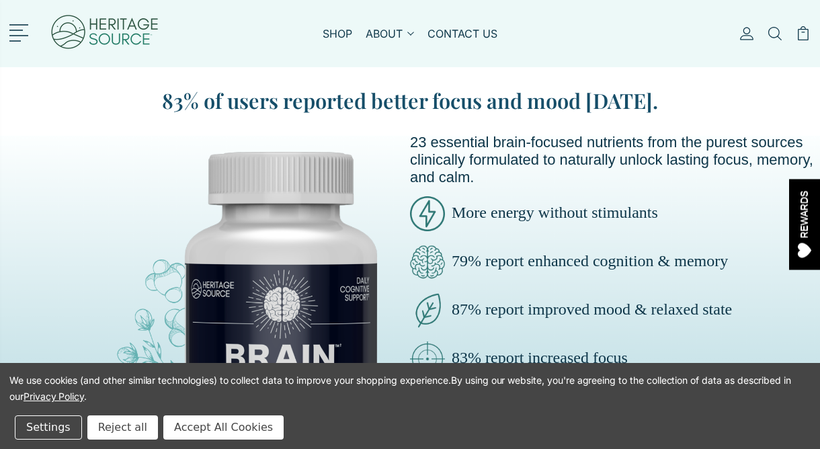
click at [27, 26] on link at bounding box center [21, 31] width 24 height 17
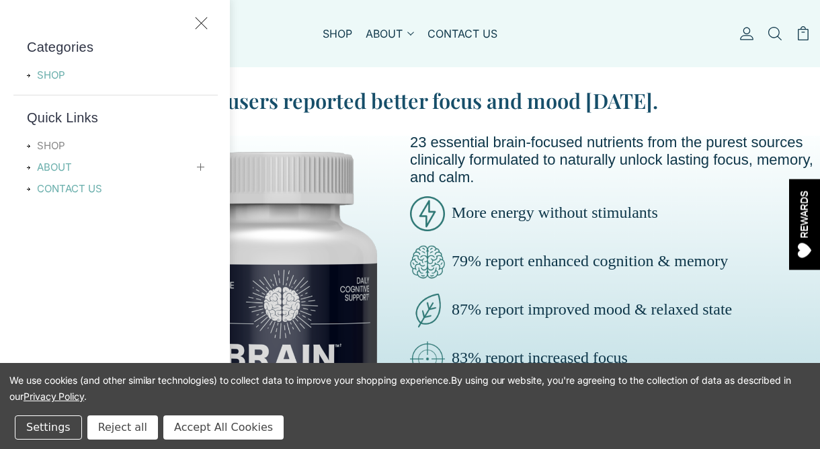
click at [50, 139] on link "SHOP" at bounding box center [54, 146] width 55 height 16
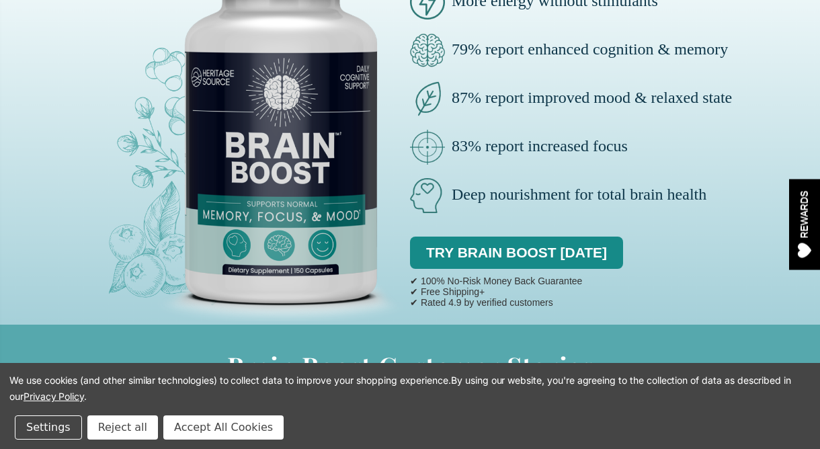
scroll to position [213, 0]
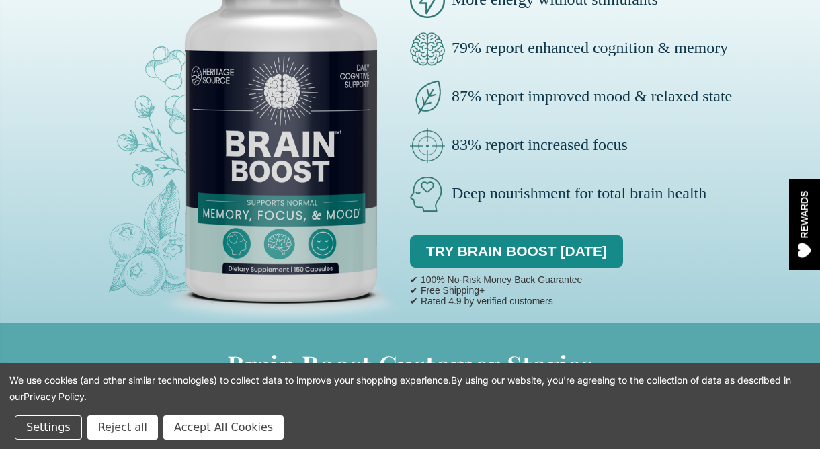
click at [181, 427] on button "Accept All Cookies" at bounding box center [223, 427] width 120 height 24
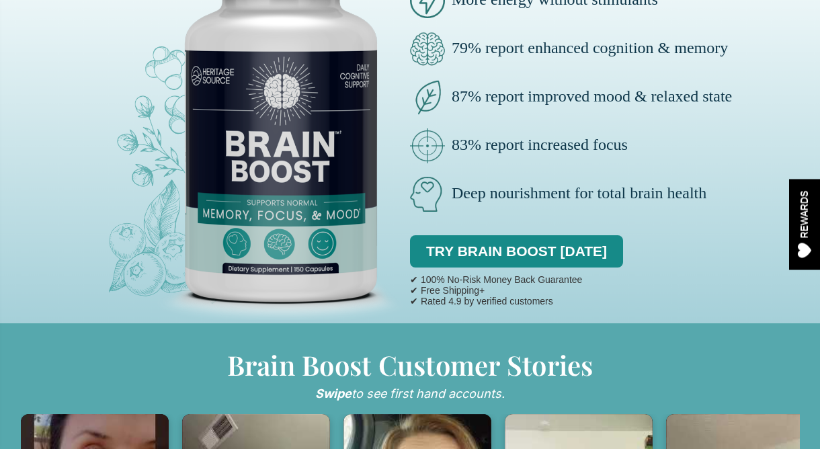
scroll to position [0, 0]
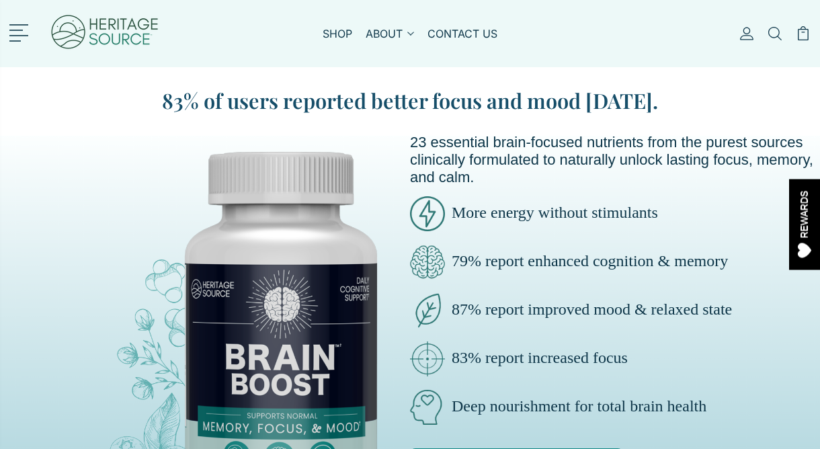
click at [23, 34] on link at bounding box center [21, 31] width 24 height 17
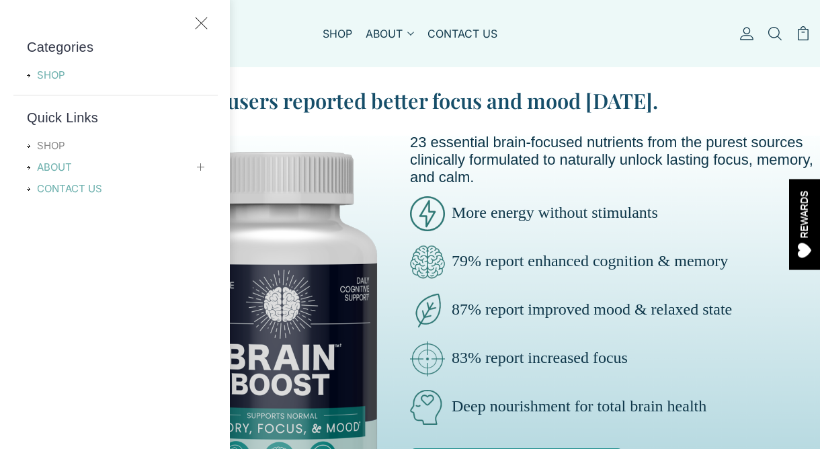
click at [48, 144] on link "SHOP" at bounding box center [54, 146] width 55 height 16
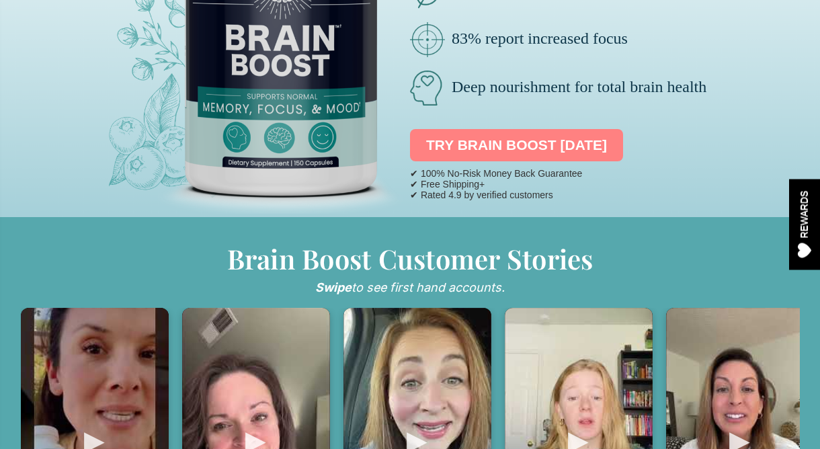
click at [533, 142] on link "TRY BRAIN BOOST [DATE]" at bounding box center [516, 145] width 213 height 32
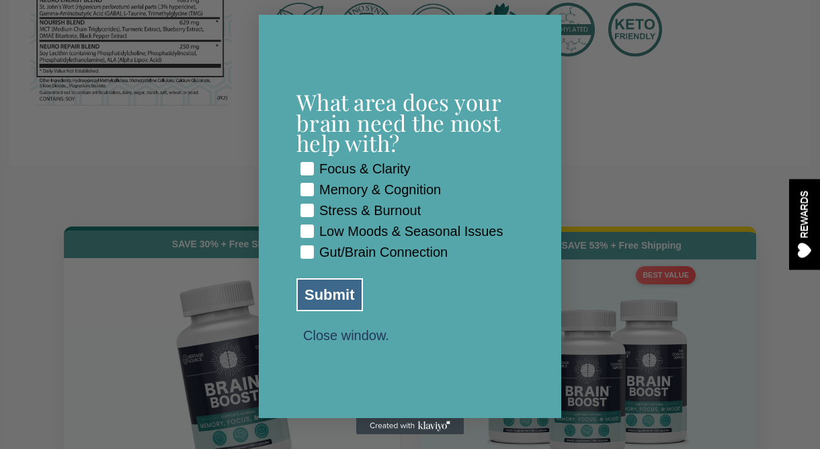
scroll to position [5605, 0]
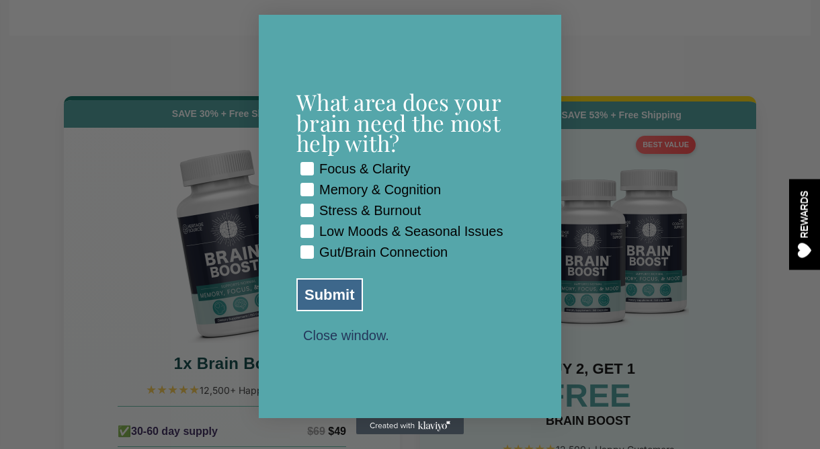
click at [358, 341] on button "Close window." at bounding box center [345, 335] width 99 height 12
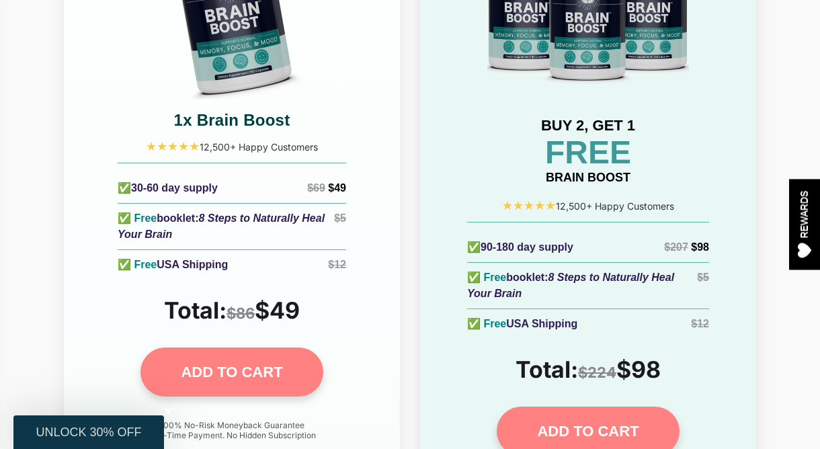
scroll to position [5851, 0]
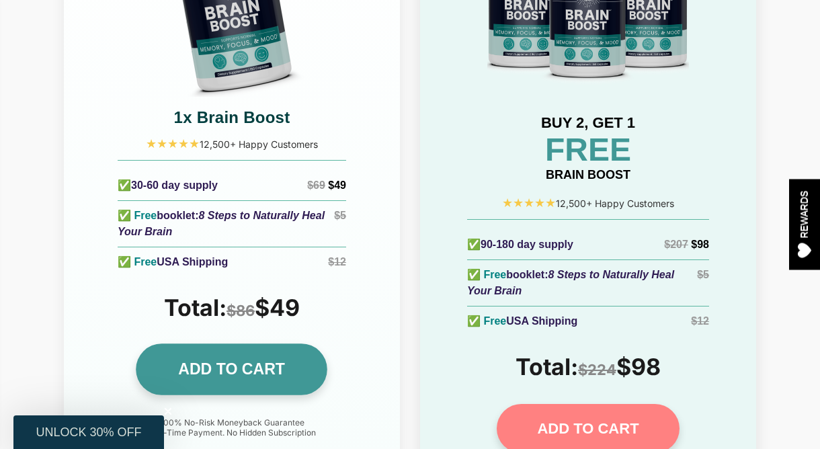
click at [245, 344] on link "ADD TO CART" at bounding box center [231, 370] width 191 height 52
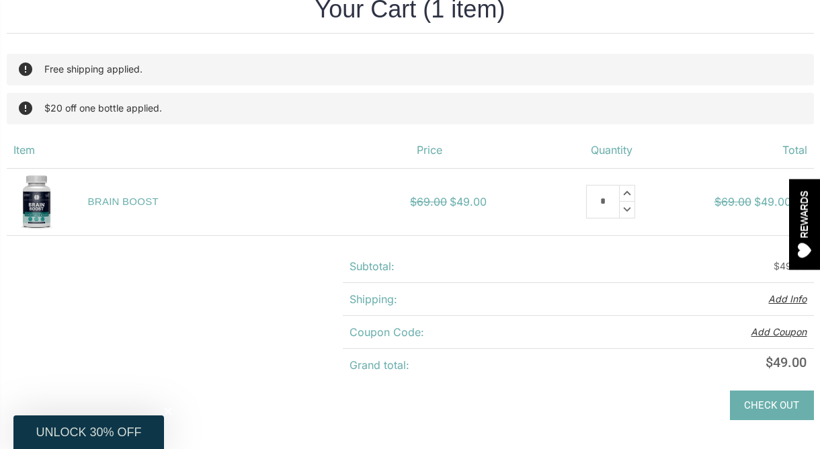
scroll to position [107, 0]
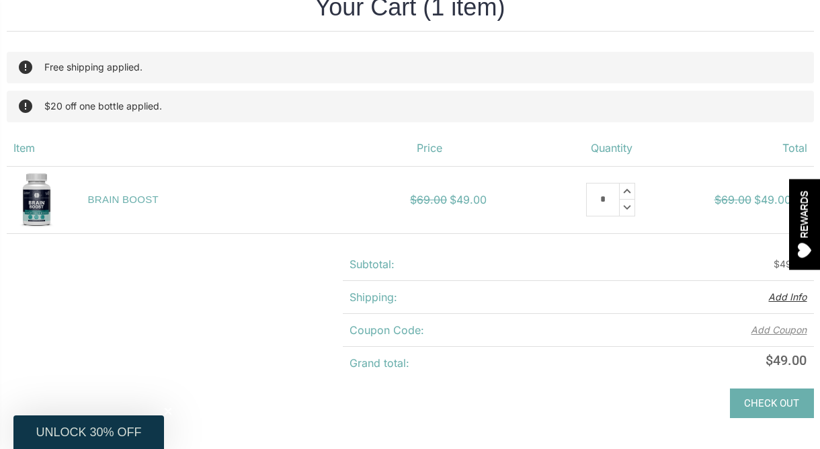
click at [758, 331] on button "Add Coupon" at bounding box center [779, 330] width 56 height 12
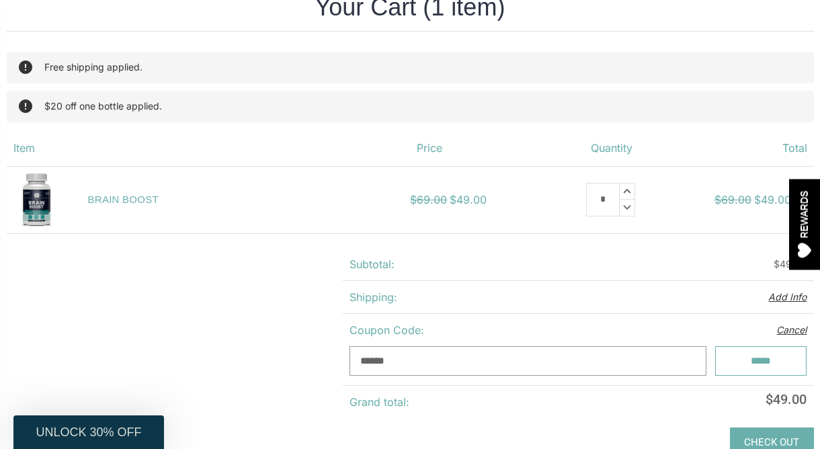
type input "******"
click at [753, 352] on input "*****" at bounding box center [760, 361] width 91 height 30
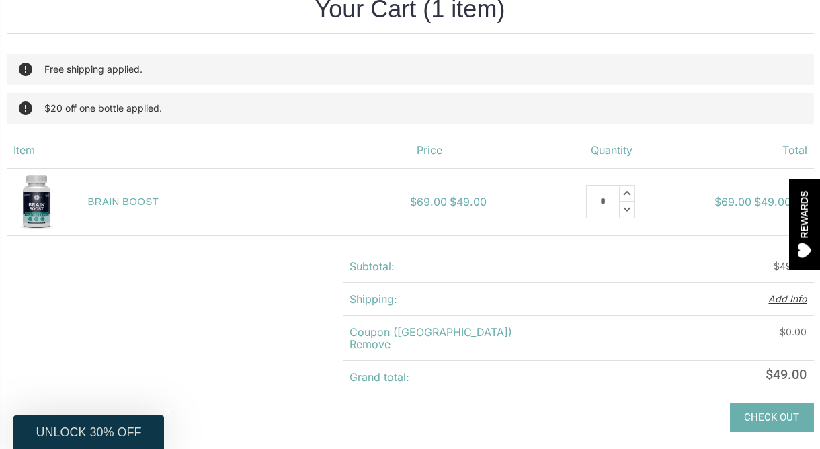
scroll to position [95, 0]
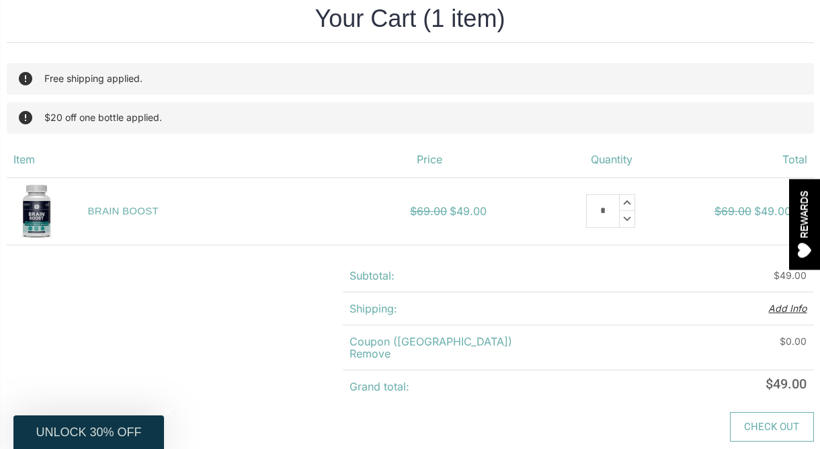
click at [762, 423] on link "Check out" at bounding box center [772, 427] width 84 height 30
